Goal: Transaction & Acquisition: Purchase product/service

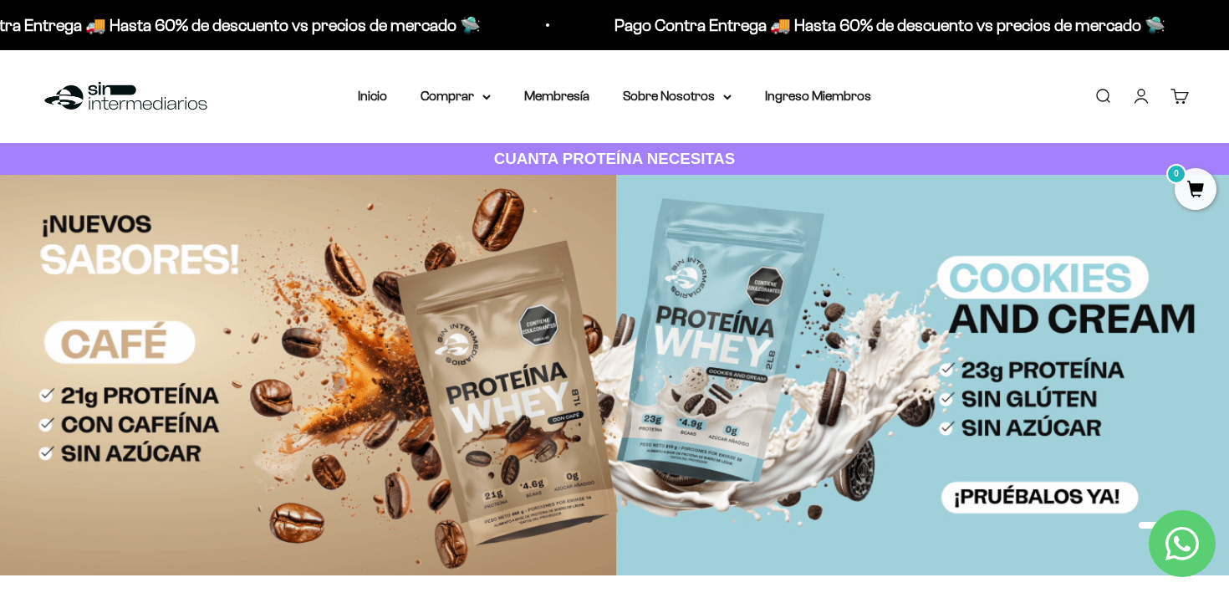
click at [826, 105] on li "Ingreso Miembros" at bounding box center [818, 96] width 106 height 22
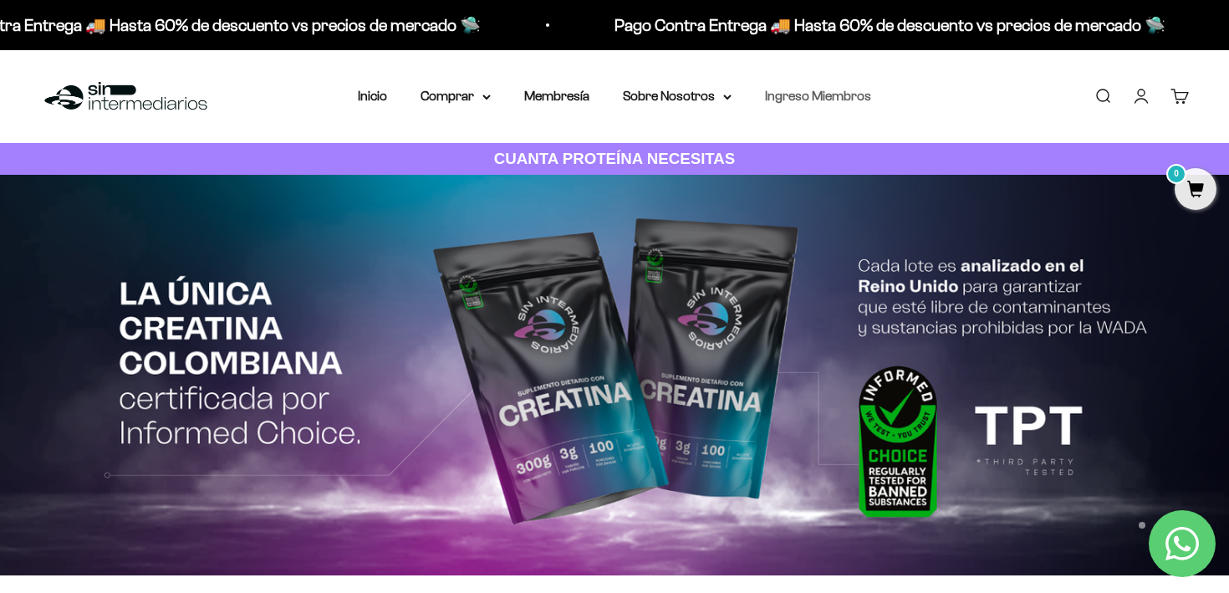
click at [826, 100] on link "Ingreso Miembros" at bounding box center [818, 96] width 106 height 14
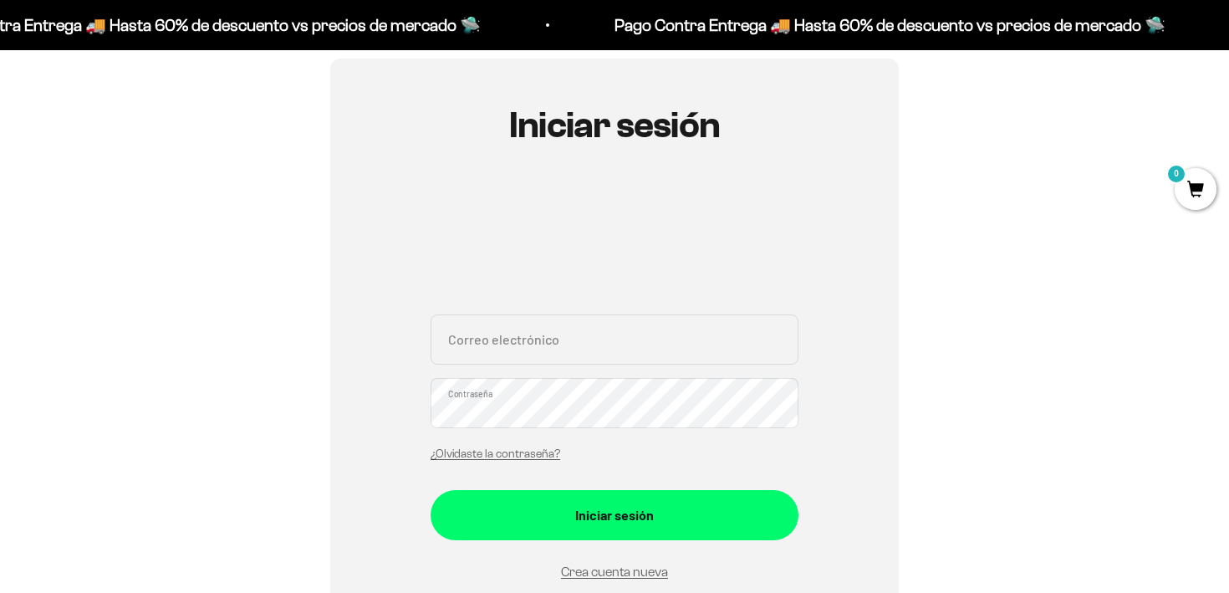
scroll to position [200, 0]
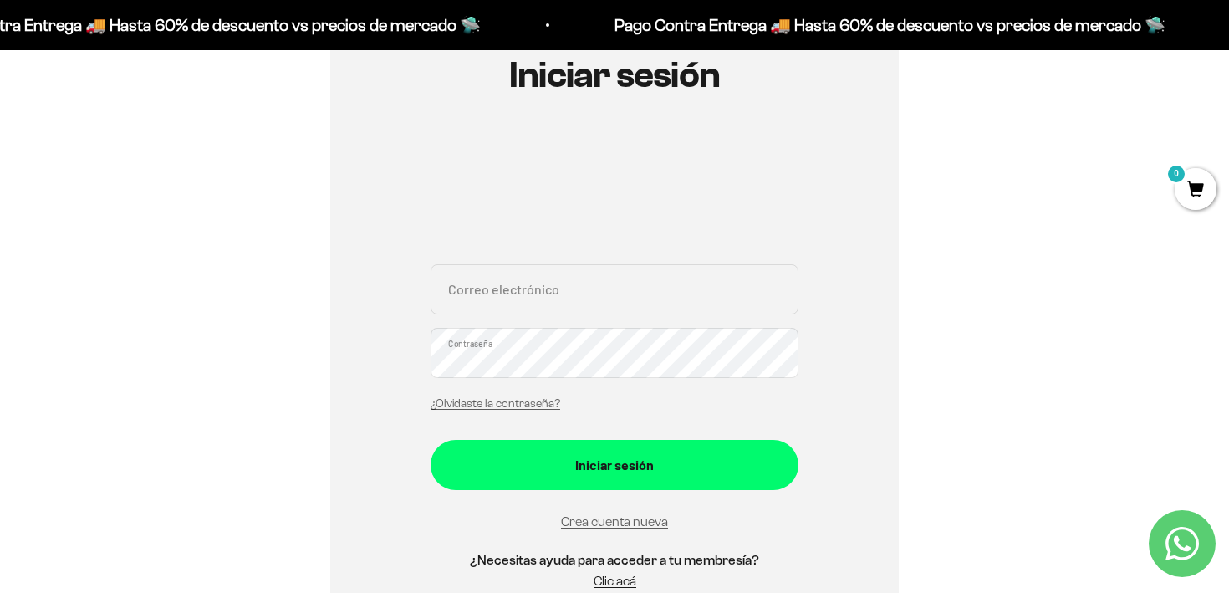
click at [580, 282] on input "Correo electrónico" at bounding box center [614, 289] width 368 height 50
type input "[EMAIL_ADDRESS][PERSON_NAME][DOMAIN_NAME]"
click at [430, 440] on button "Iniciar sesión" at bounding box center [614, 465] width 368 height 50
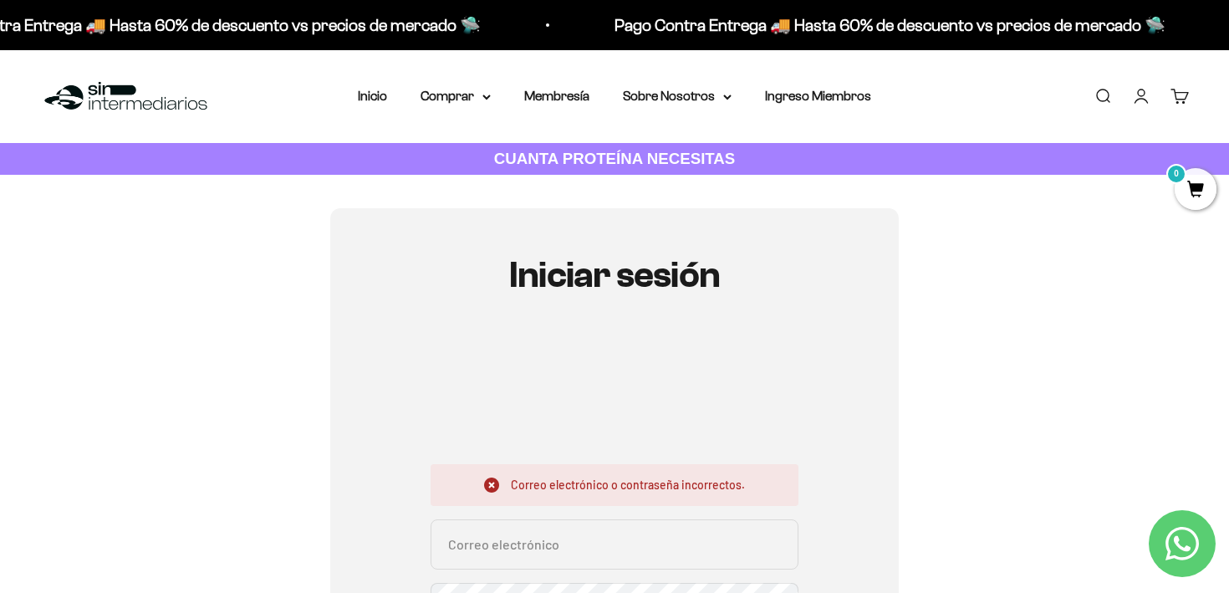
click at [503, 553] on input "Correo electrónico" at bounding box center [614, 544] width 368 height 50
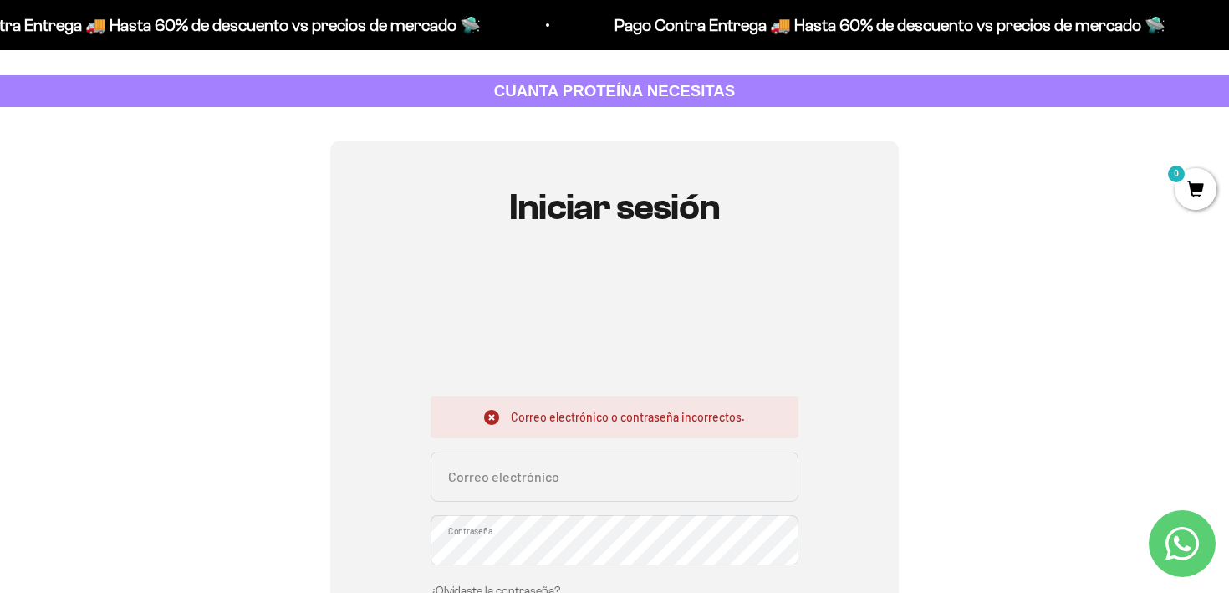
scroll to position [85, 0]
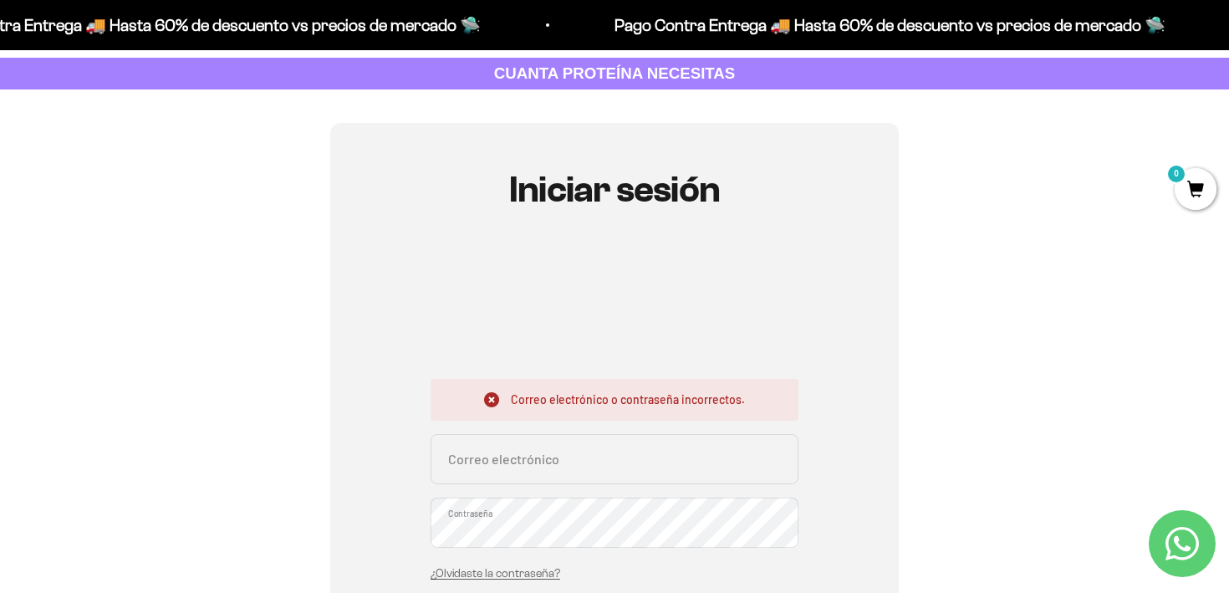
click at [518, 466] on input "Correo electrónico" at bounding box center [614, 459] width 368 height 50
type input "er.alzate@gmail.com"
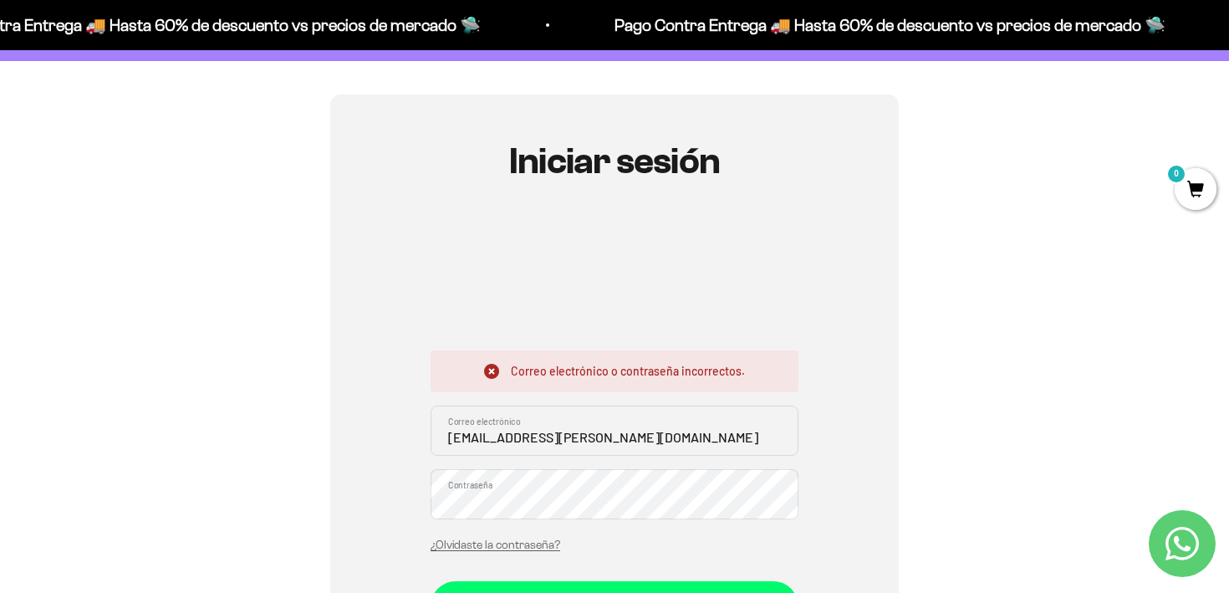
scroll to position [149, 0]
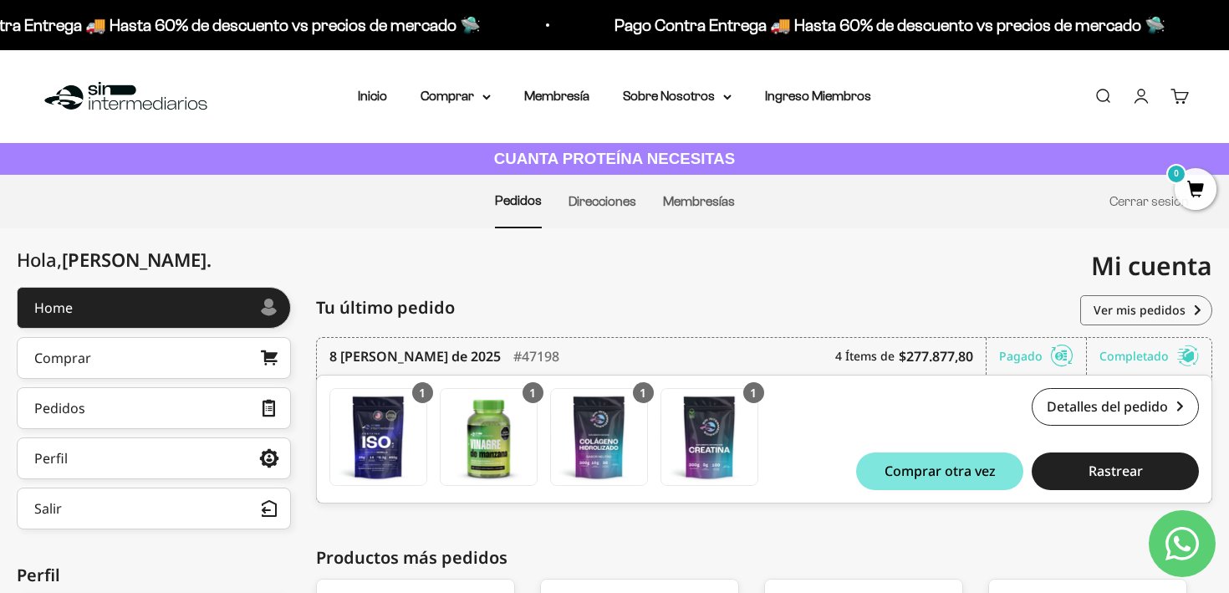
scroll to position [9, 0]
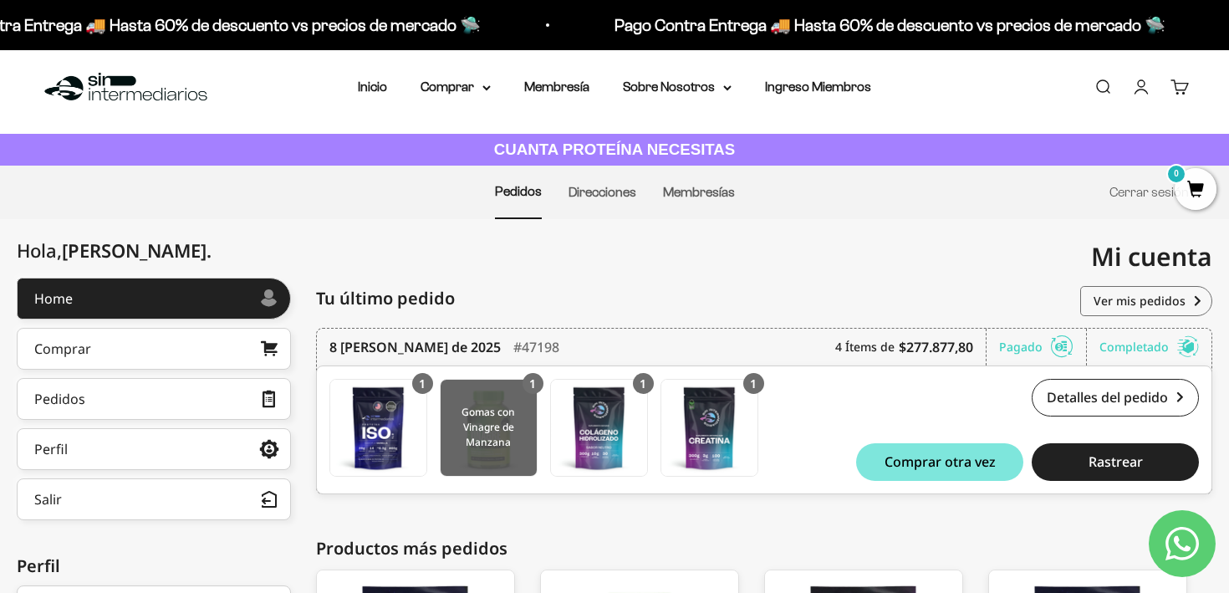
click at [498, 424] on img at bounding box center [488, 427] width 96 height 96
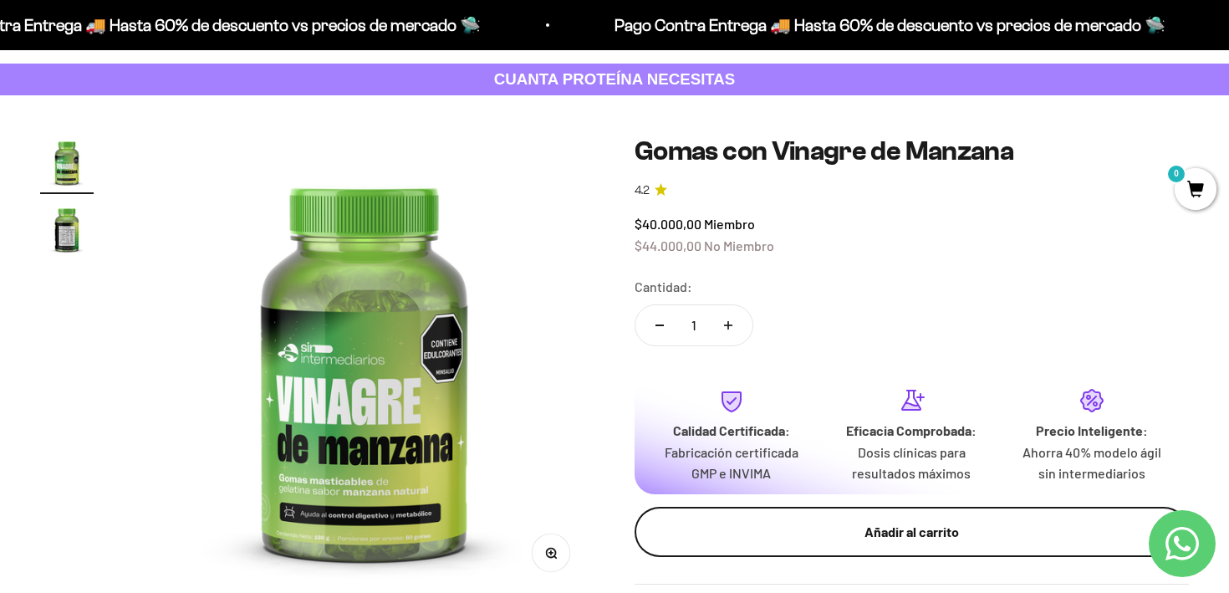
click at [798, 528] on div "Añadir al carrito" at bounding box center [911, 532] width 487 height 22
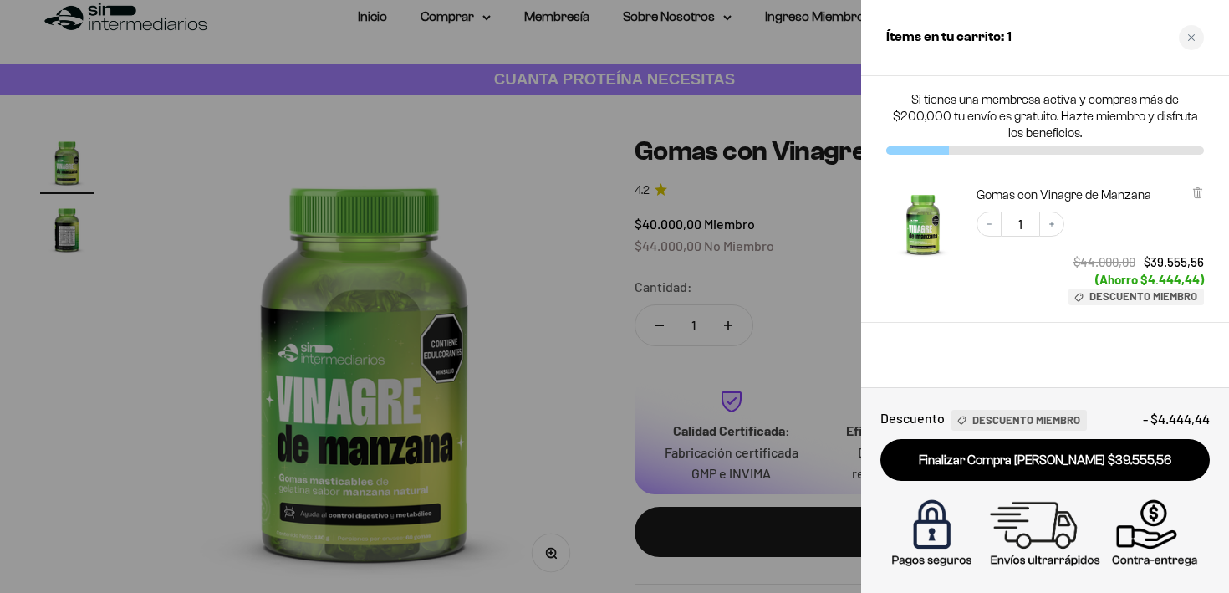
click at [573, 265] on div at bounding box center [614, 296] width 1229 height 593
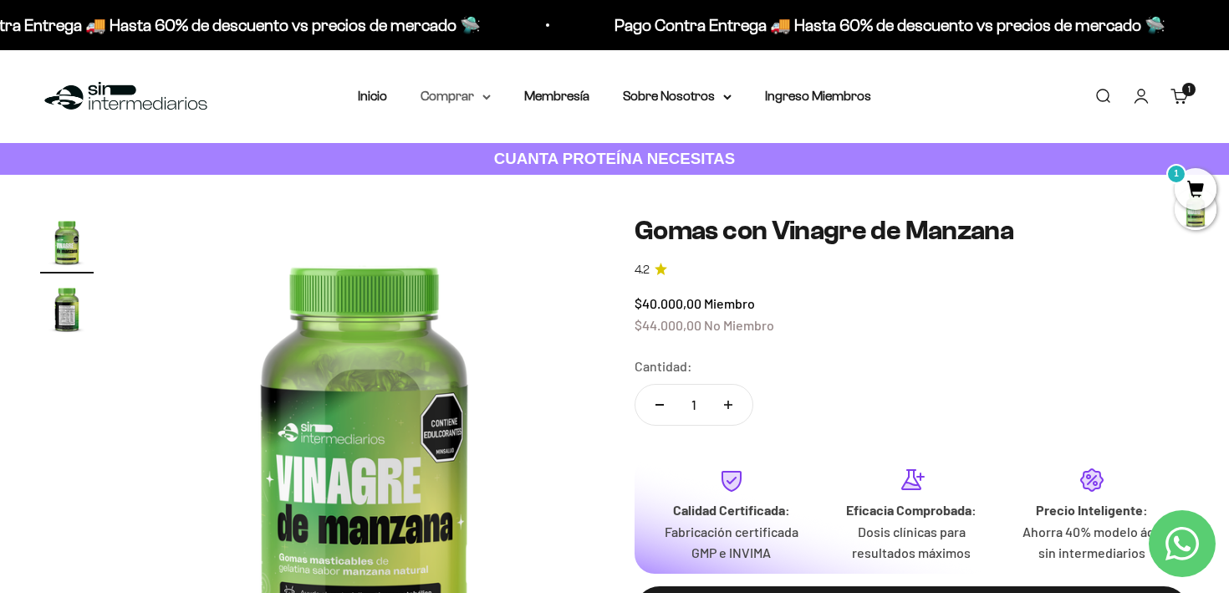
click at [450, 94] on summary "Comprar" at bounding box center [455, 96] width 70 height 22
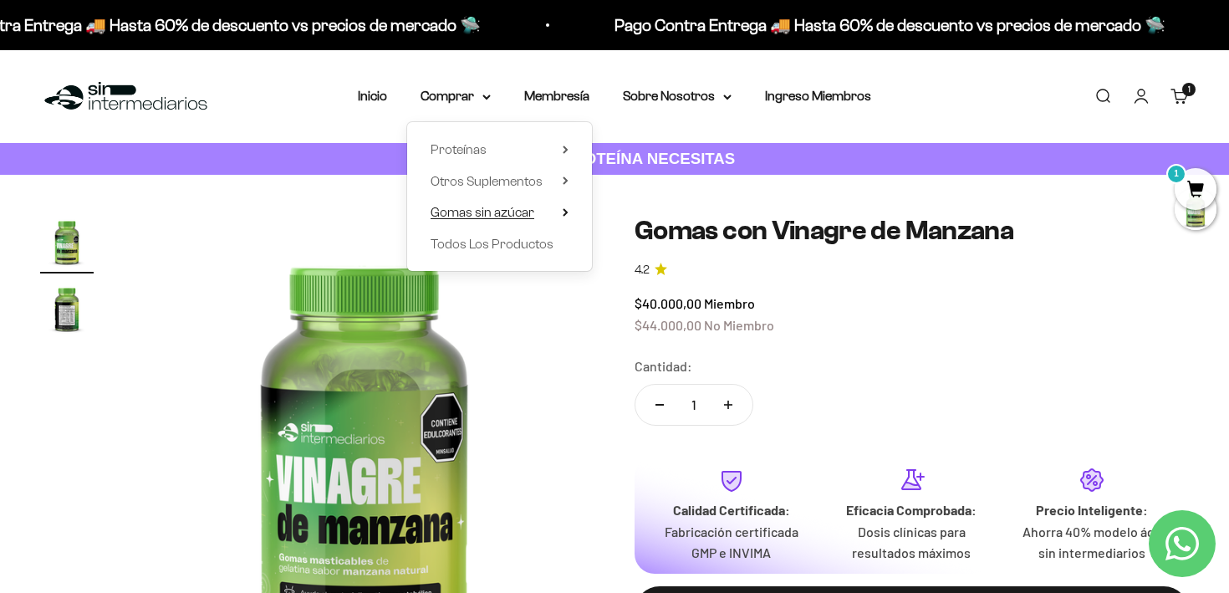
click at [506, 216] on span "Gomas sin azúcar" at bounding box center [482, 212] width 104 height 14
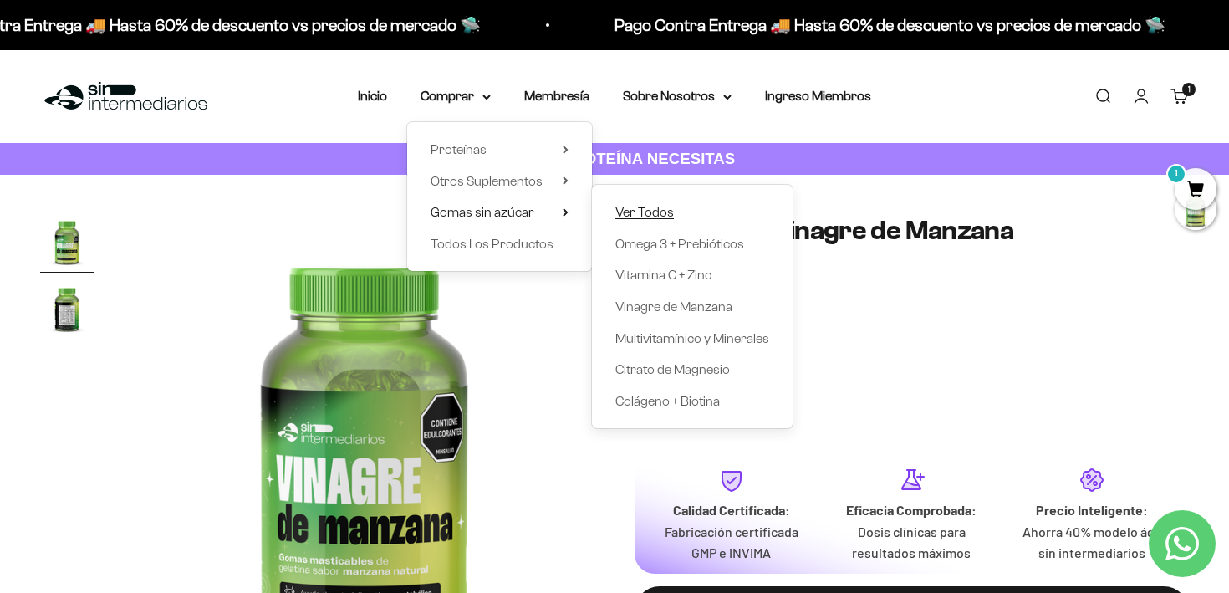
click at [633, 213] on span "Ver Todos" at bounding box center [644, 212] width 59 height 14
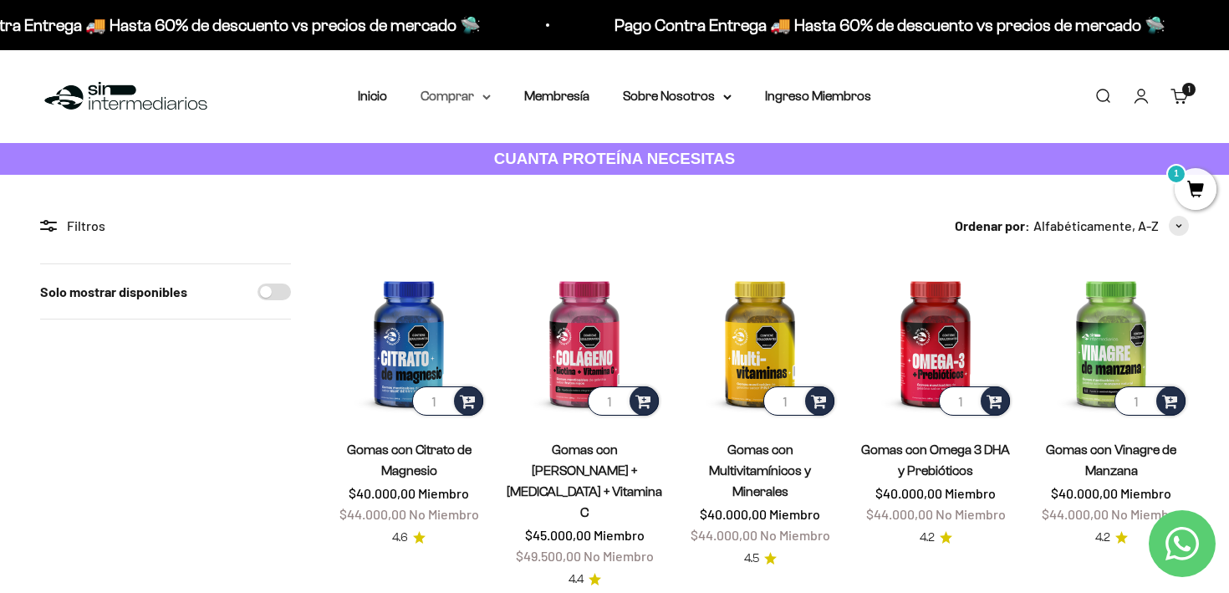
click at [486, 88] on summary "Comprar" at bounding box center [455, 96] width 70 height 22
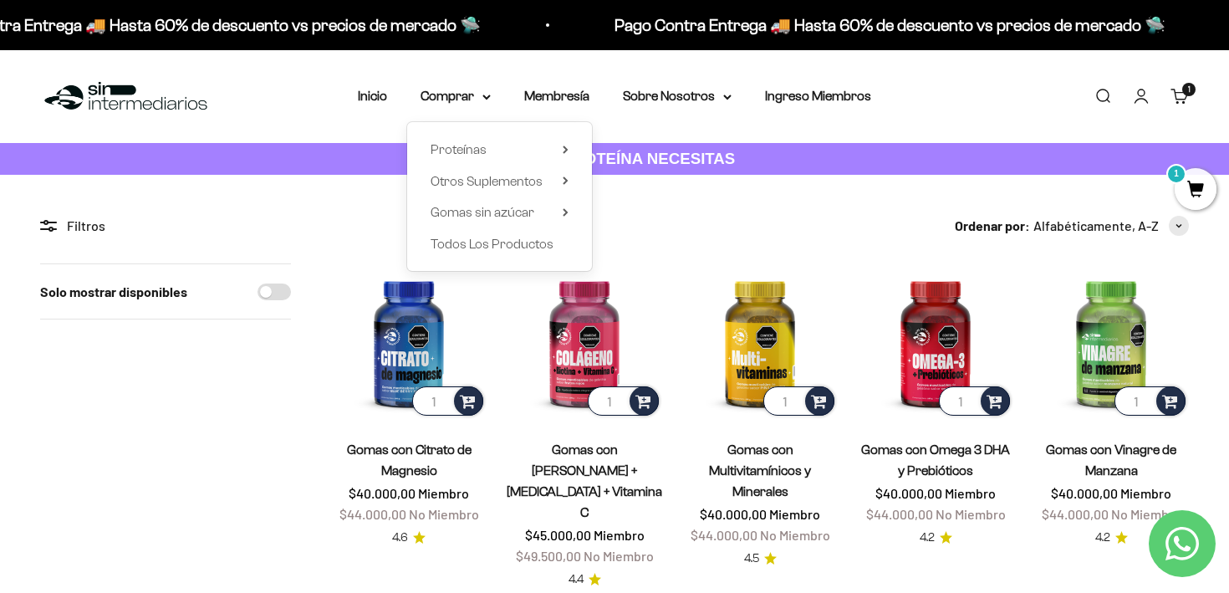
click at [491, 199] on div "Proteínas Ver Todos Whey Iso Vegan" at bounding box center [499, 196] width 185 height 149
click at [491, 188] on span "Otros Suplementos" at bounding box center [486, 181] width 112 height 22
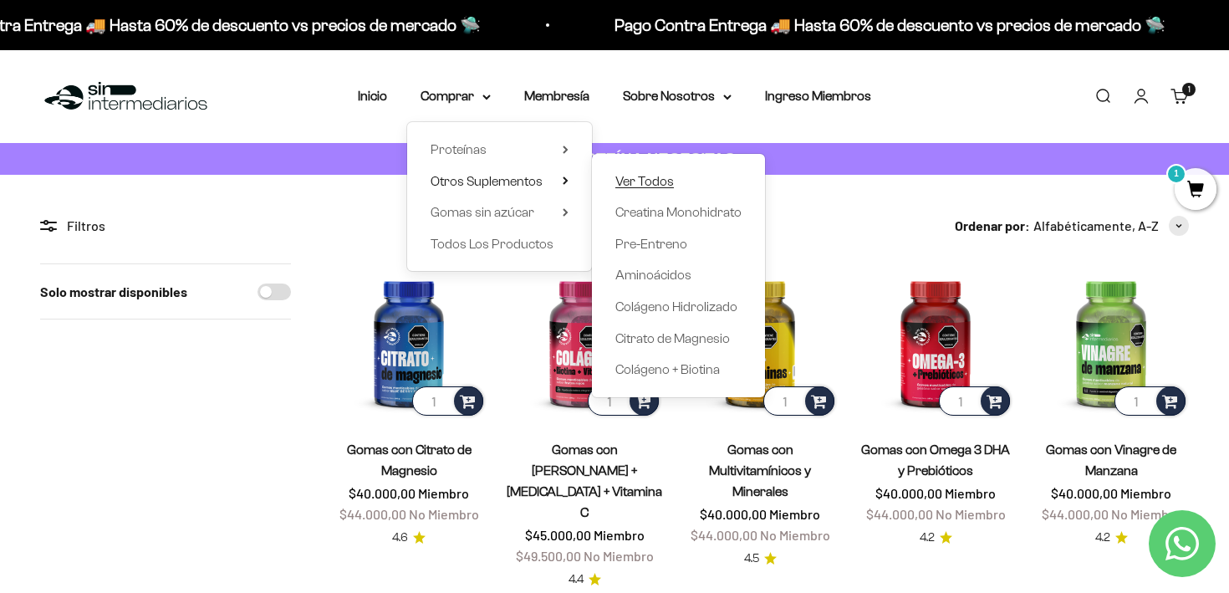
click at [669, 178] on span "Ver Todos" at bounding box center [644, 181] width 59 height 14
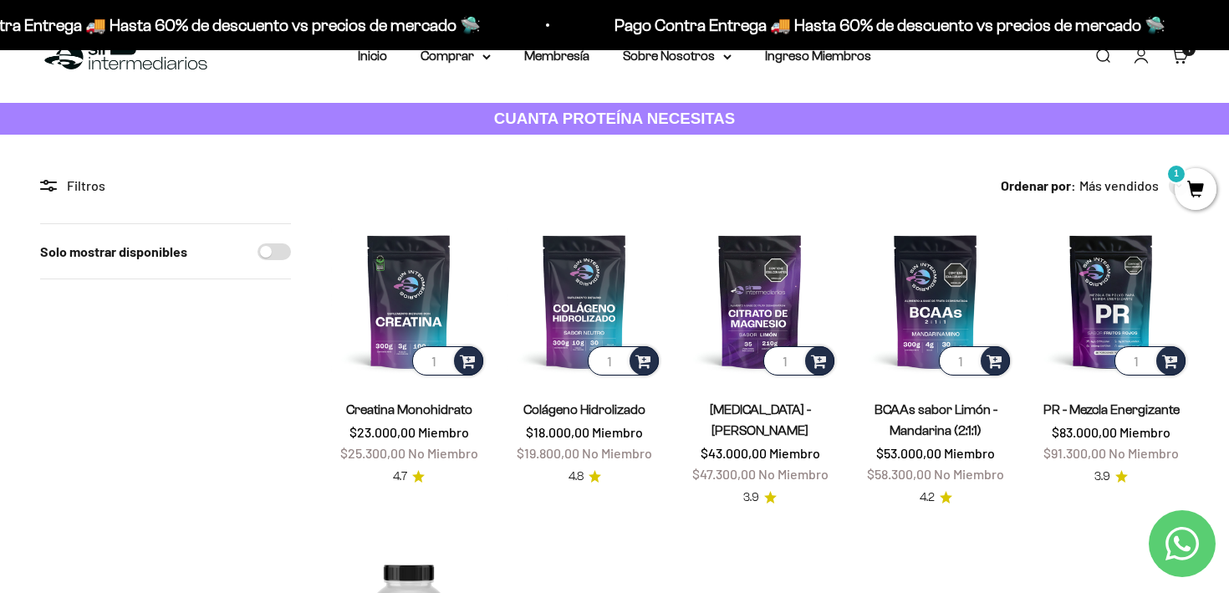
scroll to position [18, 0]
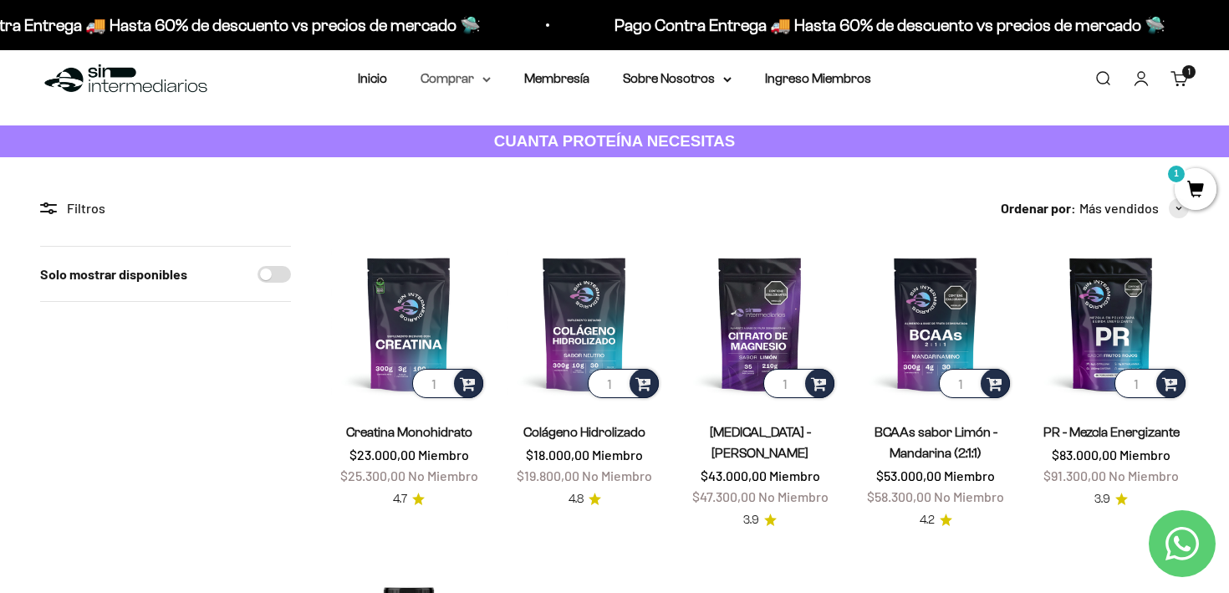
click at [466, 84] on summary "Comprar" at bounding box center [455, 79] width 70 height 22
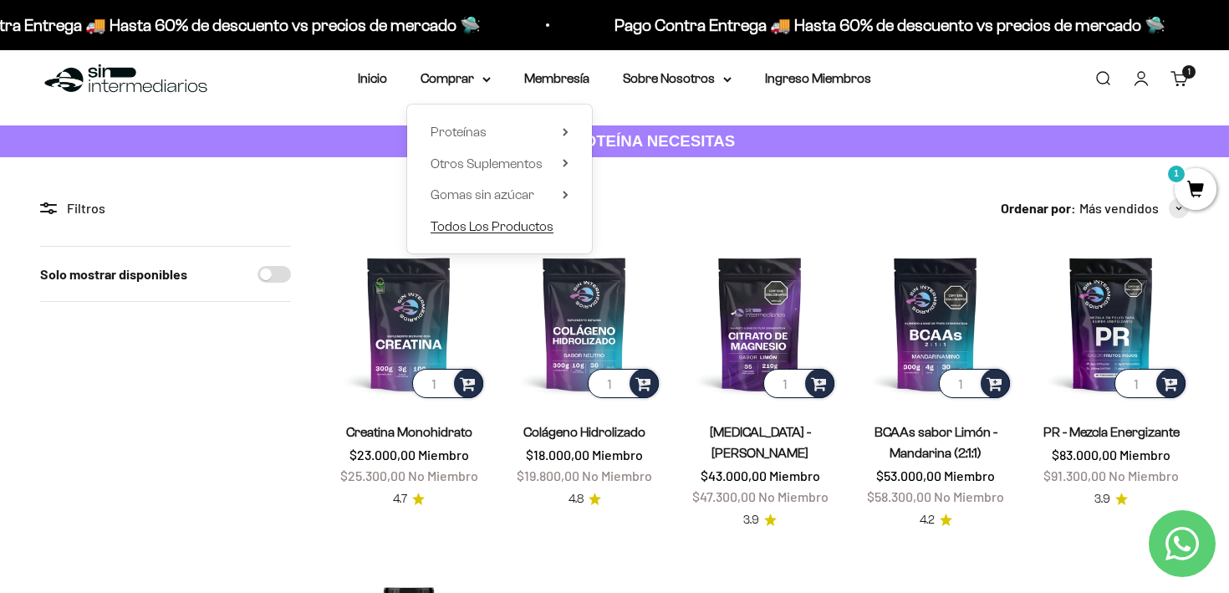
click at [481, 220] on span "Todos Los Productos" at bounding box center [491, 226] width 123 height 14
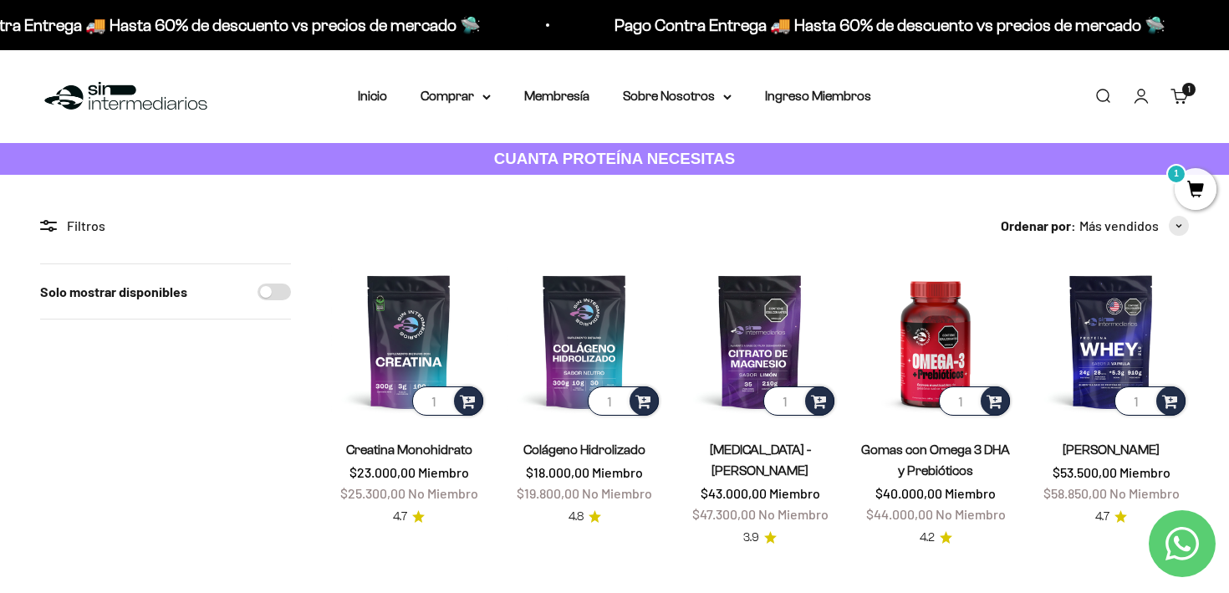
click at [374, 88] on li "Inicio" at bounding box center [372, 96] width 29 height 22
click at [372, 104] on li "Inicio" at bounding box center [372, 96] width 29 height 22
click at [372, 99] on link "Inicio" at bounding box center [372, 96] width 29 height 14
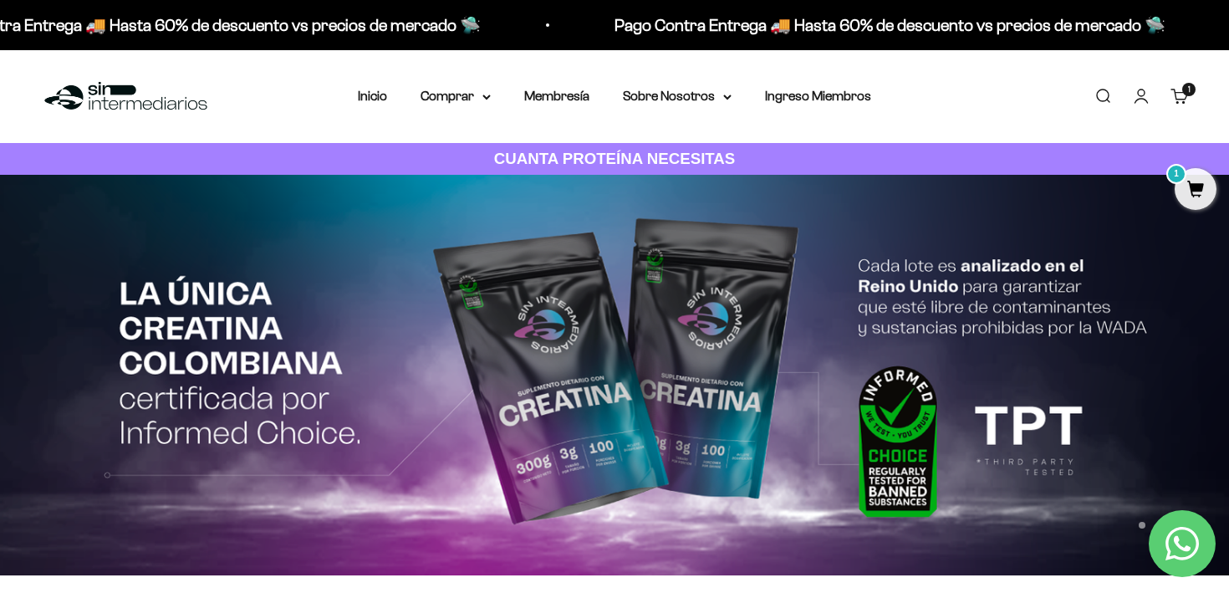
click at [1140, 91] on link "Cuenta" at bounding box center [1141, 96] width 18 height 18
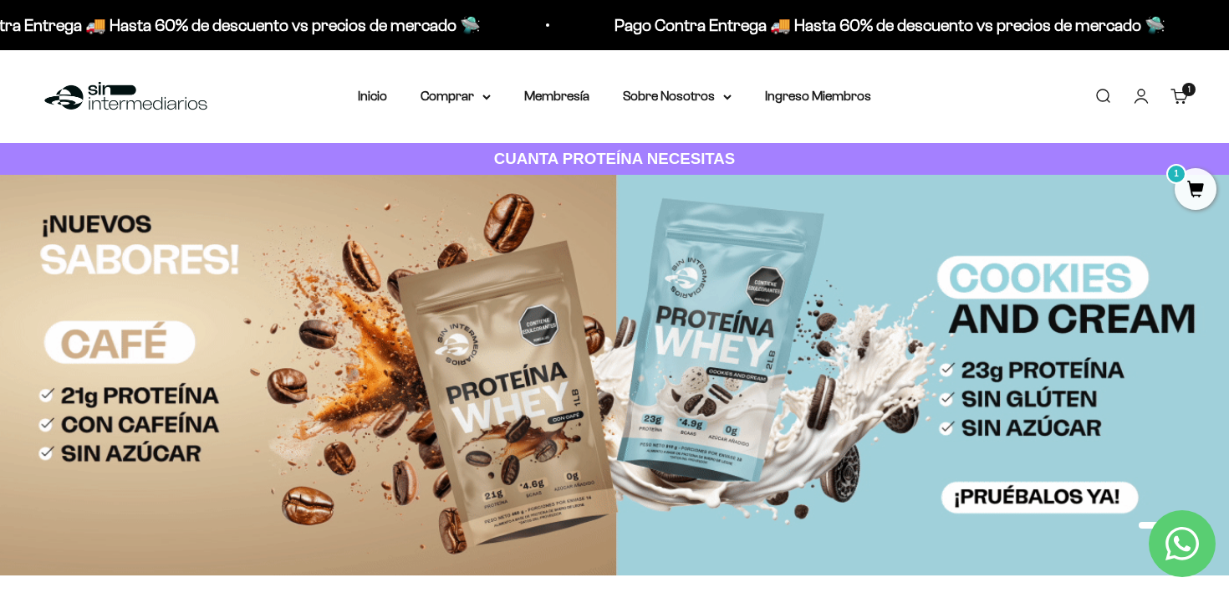
click at [1141, 98] on link "Cuenta" at bounding box center [1141, 96] width 18 height 18
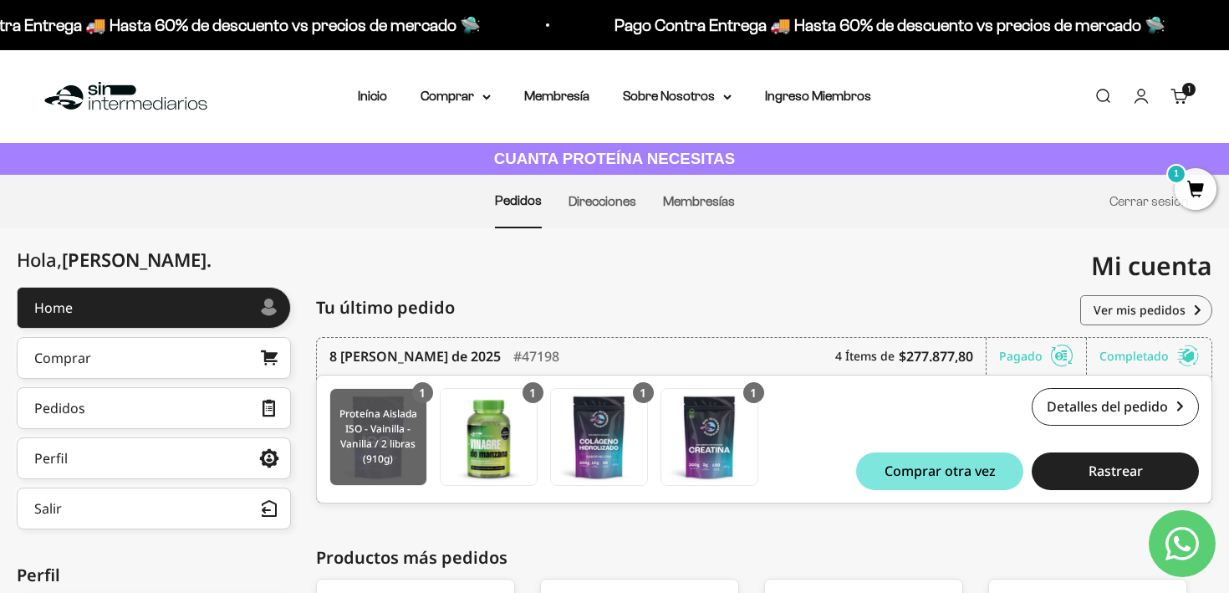
click at [373, 436] on img at bounding box center [378, 437] width 96 height 96
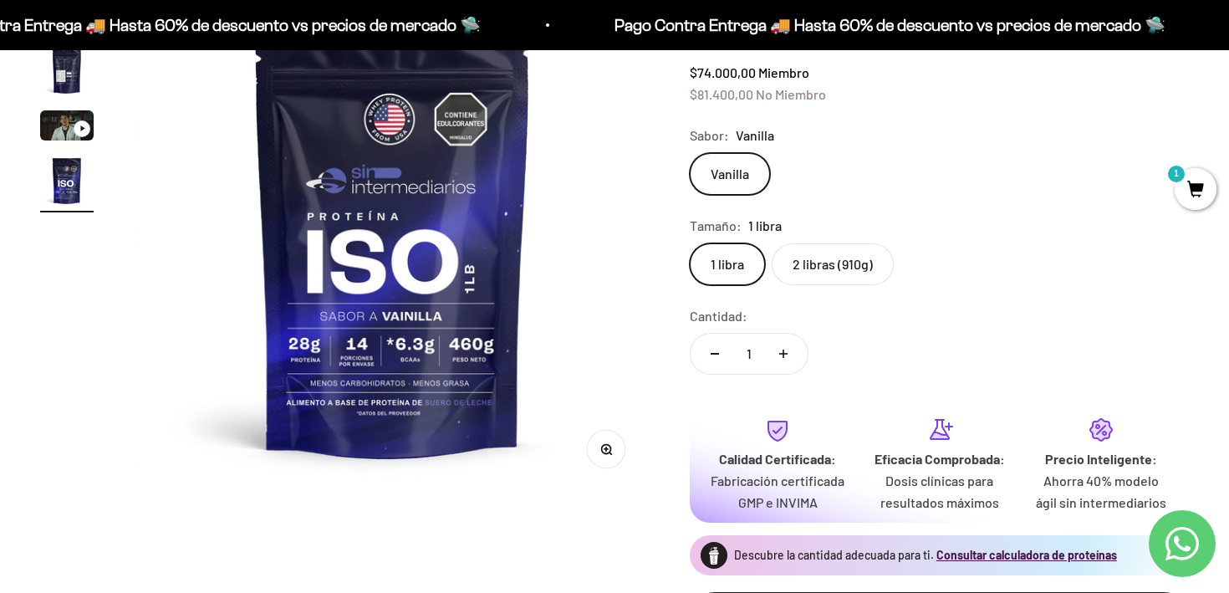
scroll to position [154, 0]
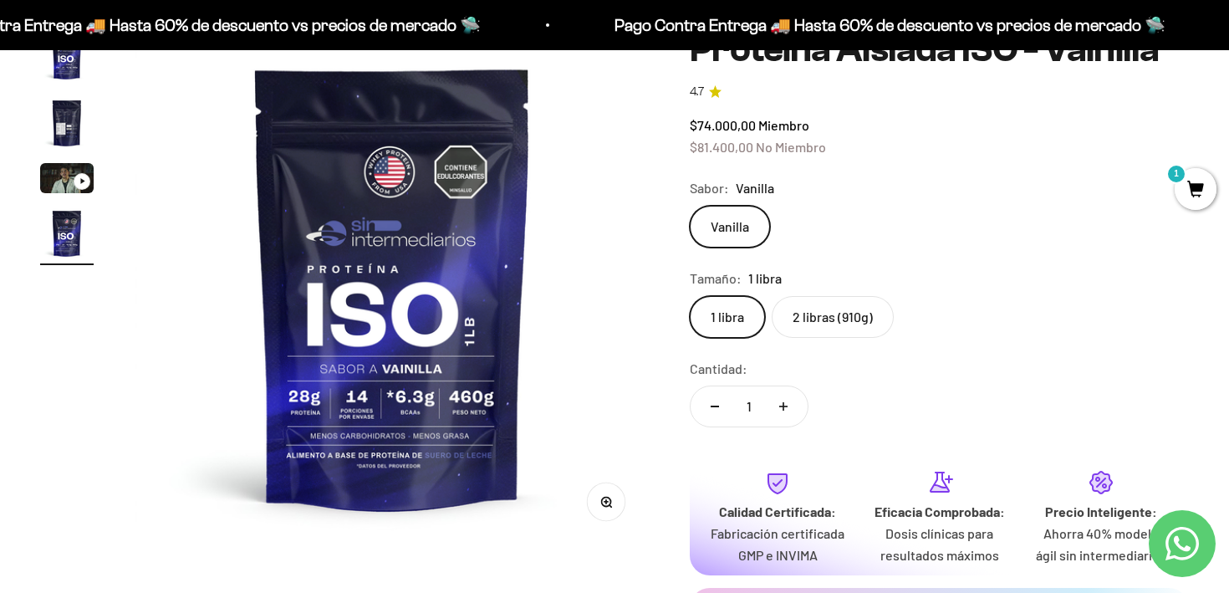
click at [842, 308] on label "2 libras (910g)" at bounding box center [832, 317] width 122 height 42
click at [689, 296] on input "2 libras (910g)" at bounding box center [689, 295] width 1 height 1
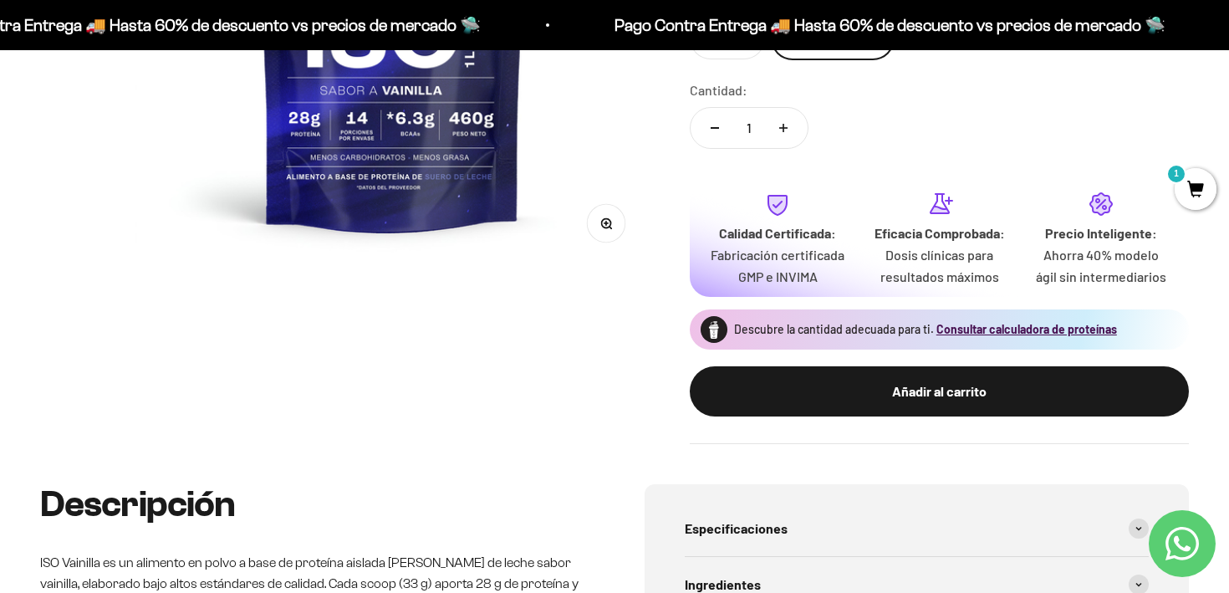
scroll to position [471, 0]
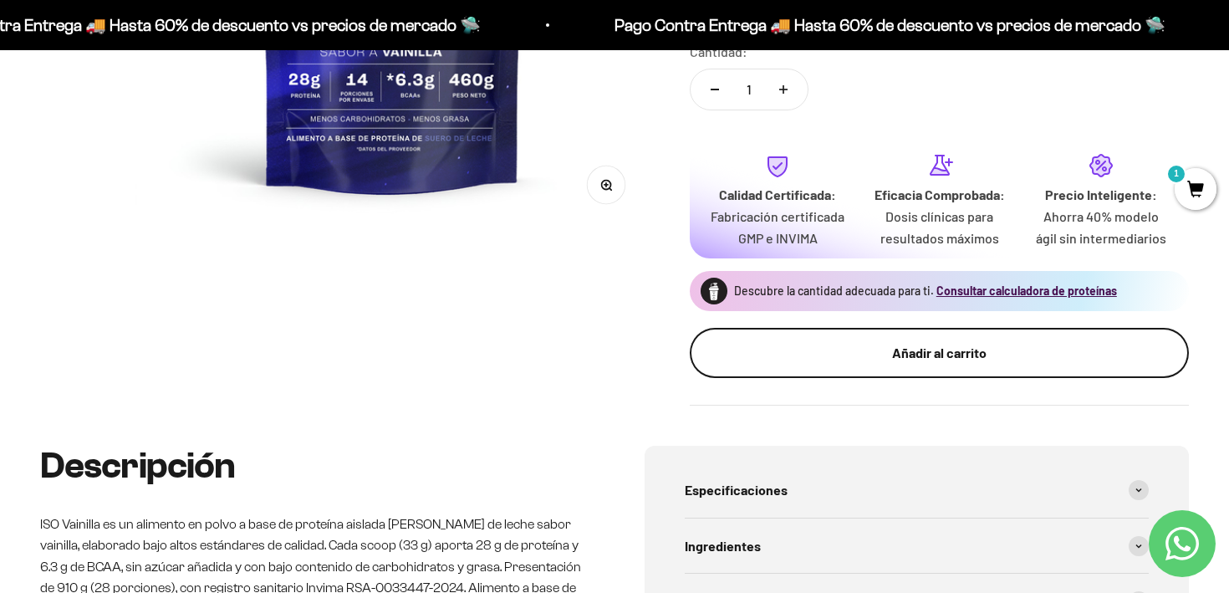
click at [872, 378] on button "Añadir al carrito" at bounding box center [938, 353] width 499 height 50
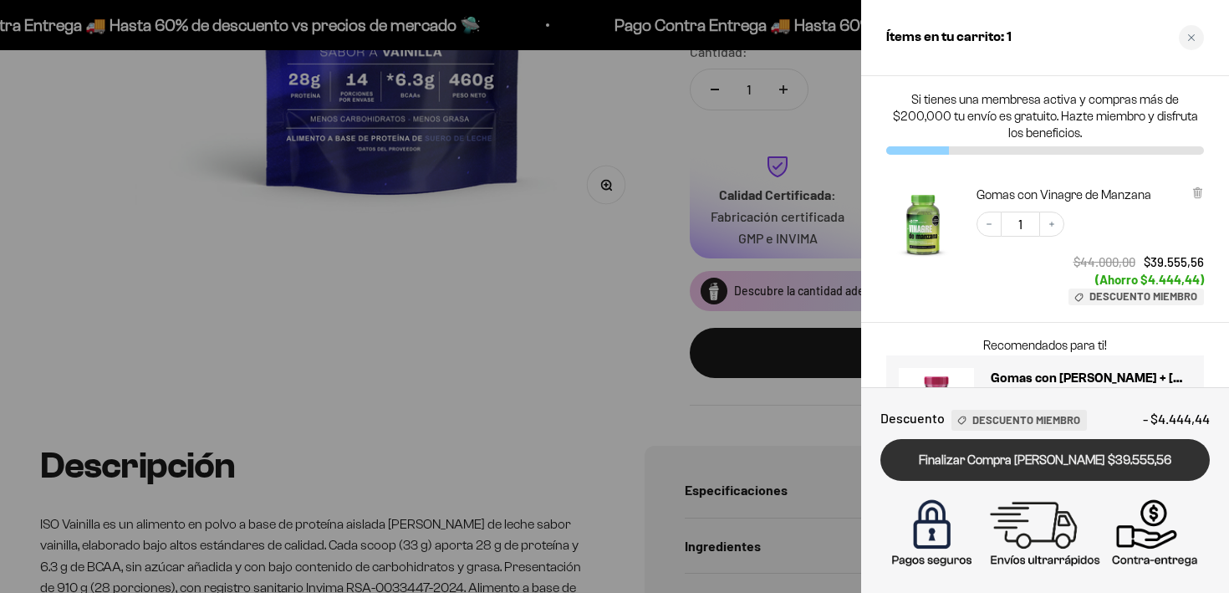
click at [964, 448] on link "Finalizar Compra [PERSON_NAME] $39.555,56" at bounding box center [1044, 460] width 329 height 43
